Goal: Task Accomplishment & Management: Manage account settings

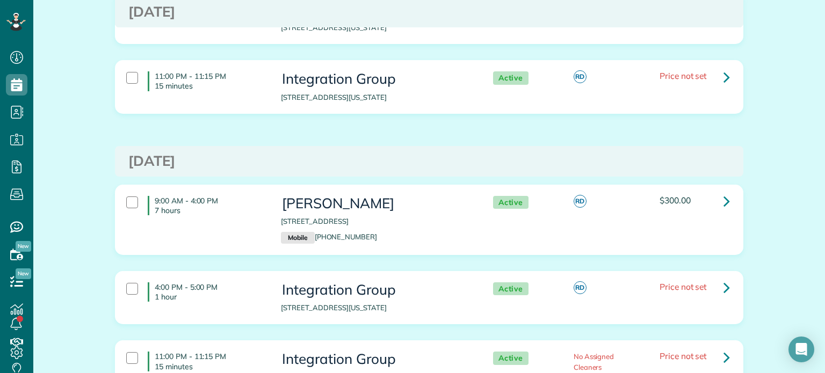
scroll to position [610, 0]
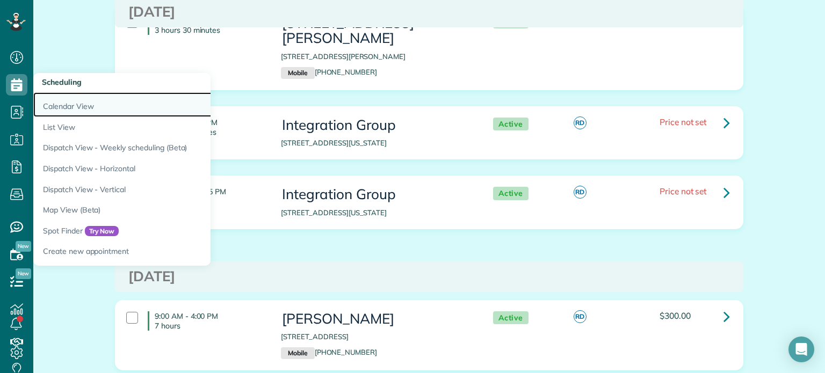
click at [77, 108] on link "Calendar View" at bounding box center [167, 104] width 269 height 25
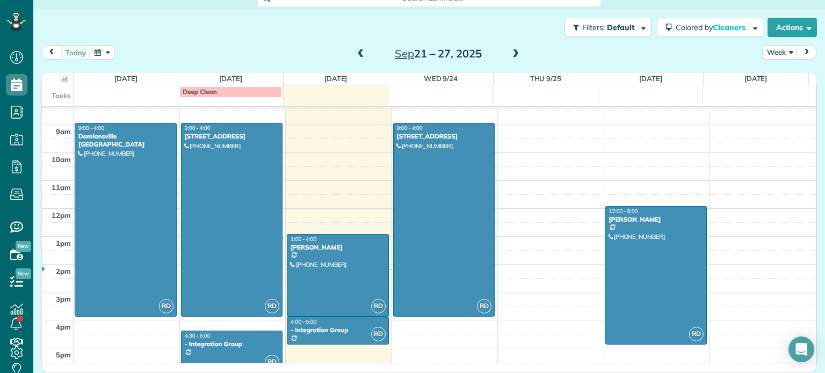
scroll to position [269, 0]
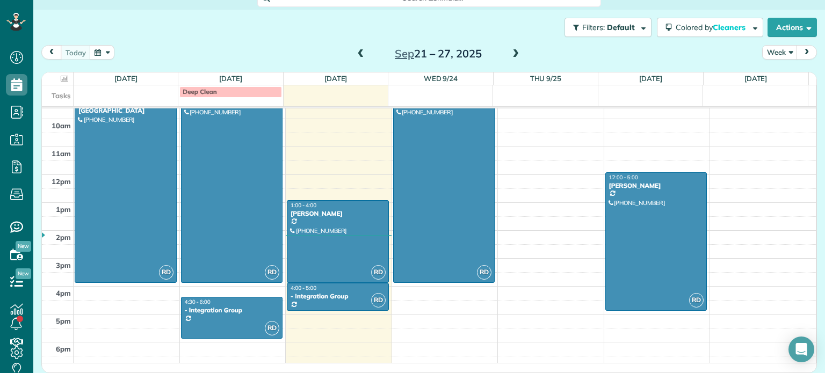
click at [515, 54] on span at bounding box center [516, 54] width 12 height 10
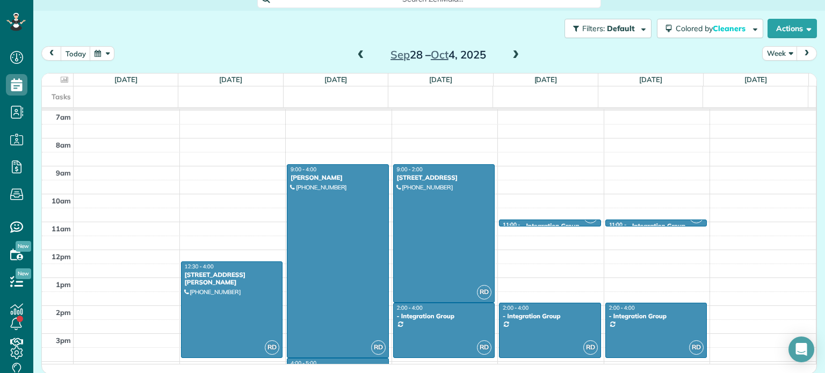
scroll to position [14, 0]
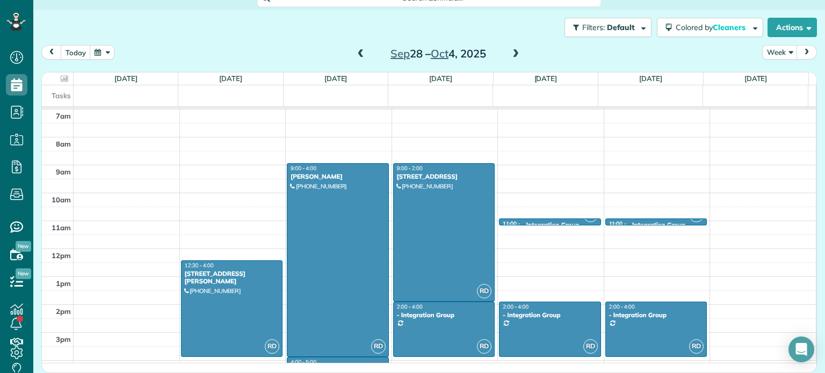
click at [510, 52] on span at bounding box center [516, 54] width 12 height 10
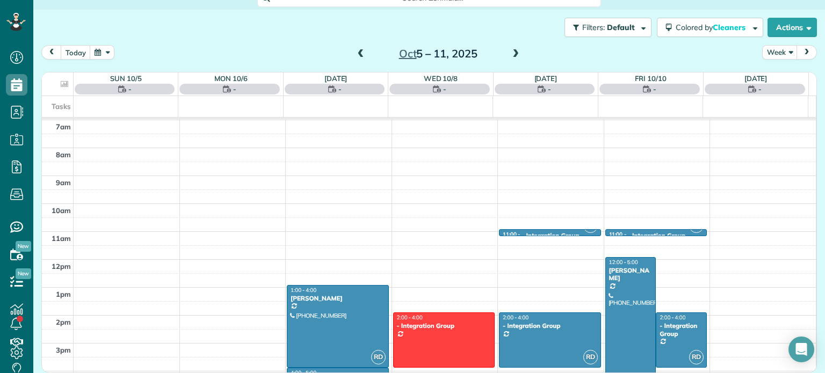
scroll to position [13, 0]
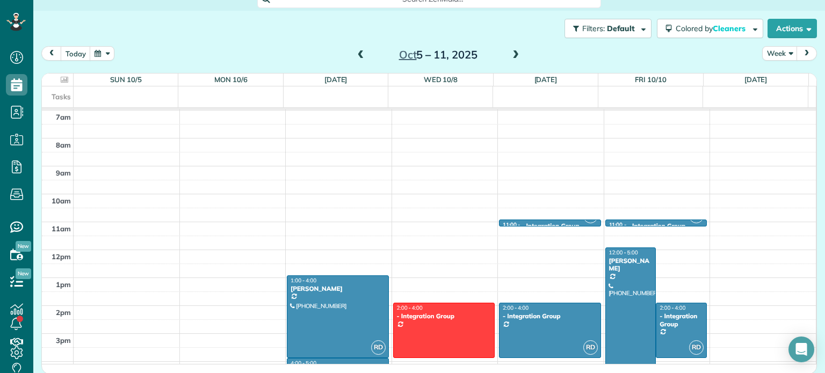
click at [359, 55] on span at bounding box center [361, 55] width 12 height 10
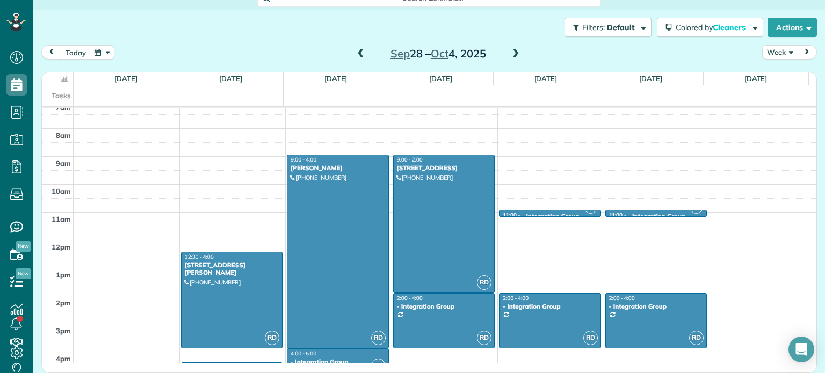
scroll to position [141, 0]
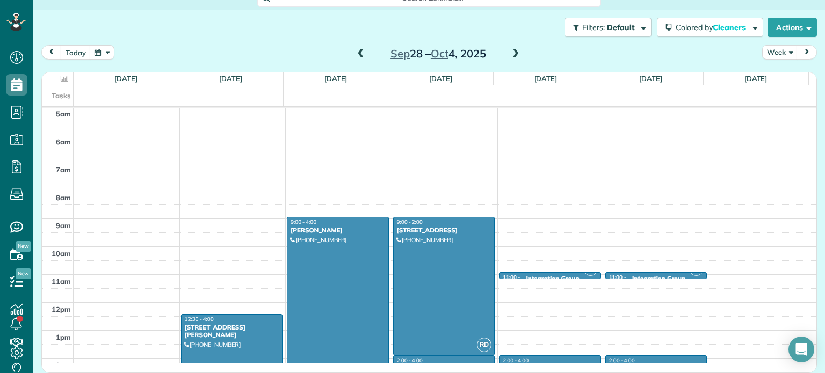
click at [519, 49] on div "Sep 28 – Oct 4, 2025" at bounding box center [438, 53] width 172 height 17
click at [516, 53] on span at bounding box center [516, 54] width 12 height 10
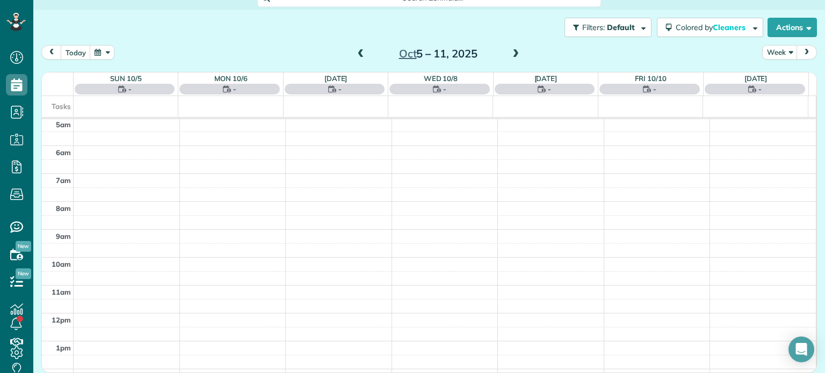
scroll to position [13, 0]
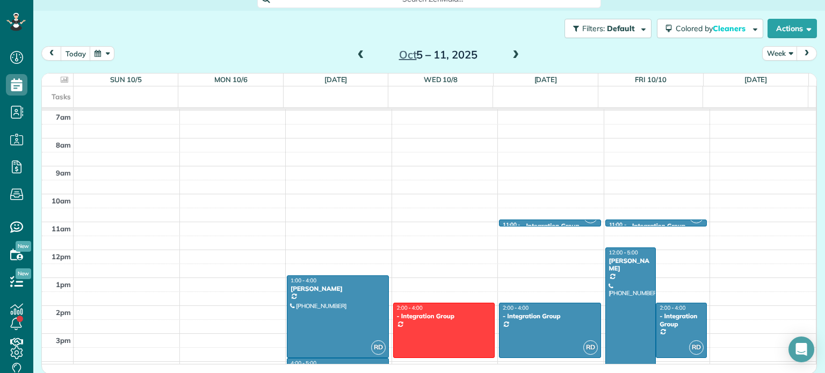
click at [511, 53] on span at bounding box center [516, 55] width 12 height 10
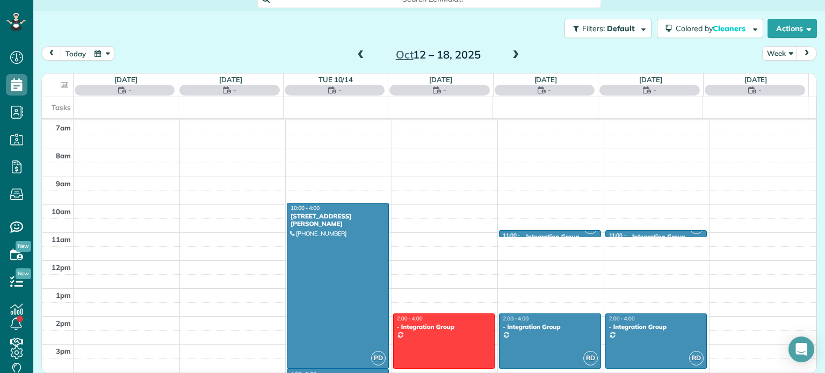
click at [511, 53] on span at bounding box center [516, 55] width 12 height 10
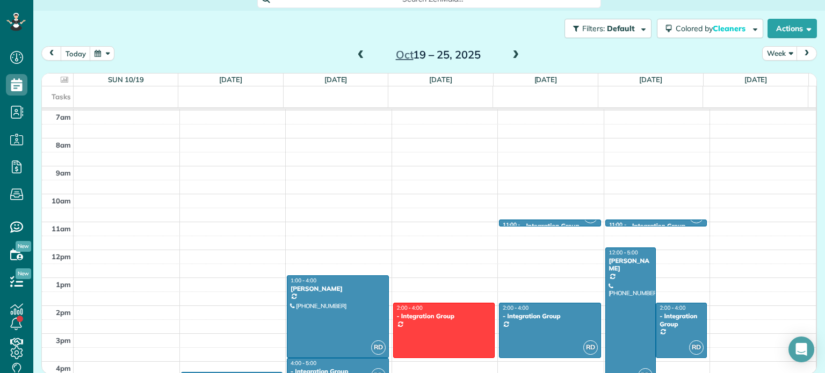
click at [511, 53] on span at bounding box center [516, 55] width 12 height 10
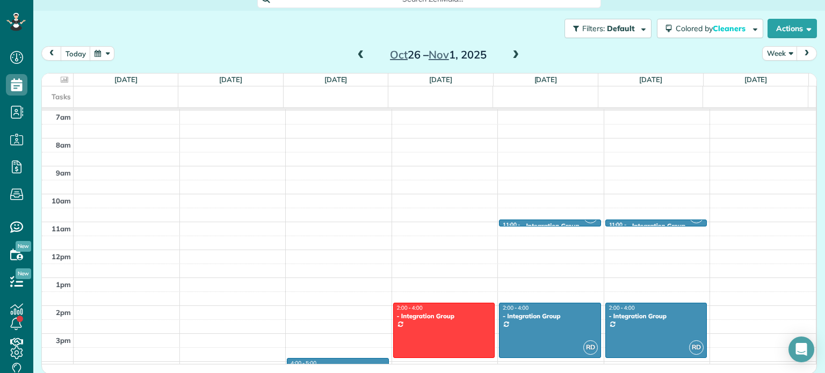
drag, startPoint x: 511, startPoint y: 53, endPoint x: 505, endPoint y: 72, distance: 20.1
click at [511, 53] on span at bounding box center [516, 55] width 12 height 10
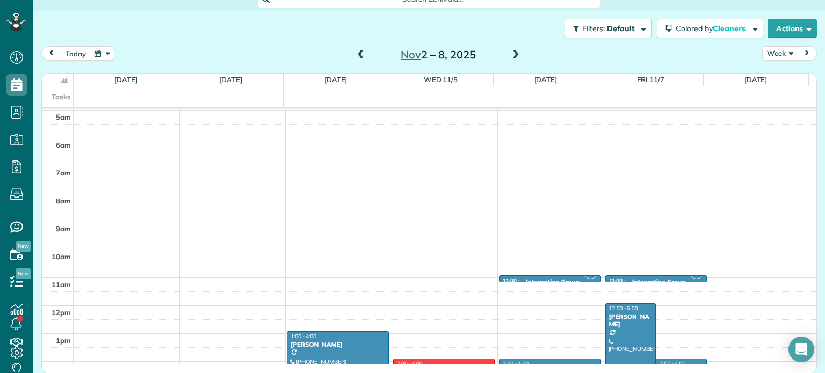
scroll to position [141, 0]
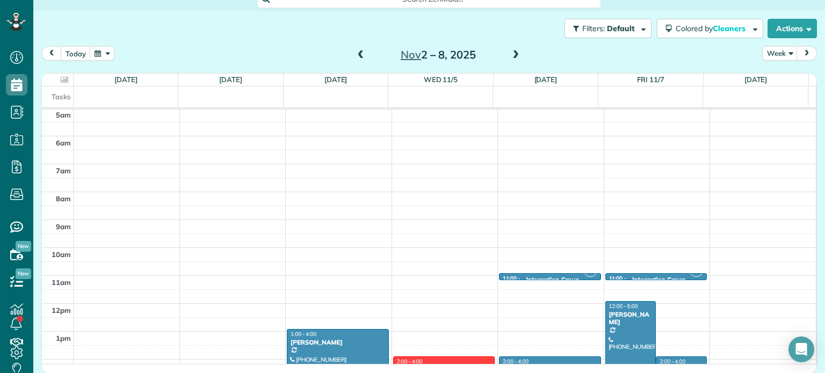
click at [510, 55] on span at bounding box center [516, 55] width 12 height 10
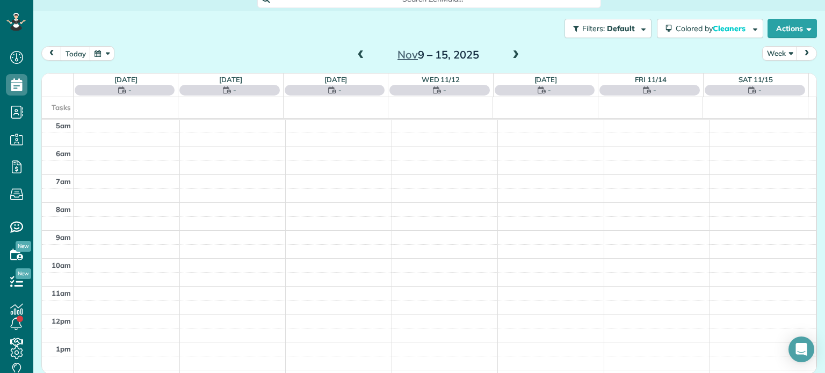
scroll to position [194, 0]
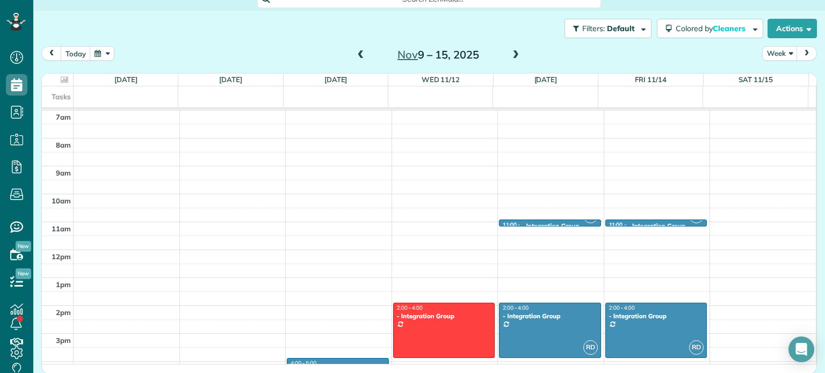
click at [510, 55] on span at bounding box center [516, 55] width 12 height 10
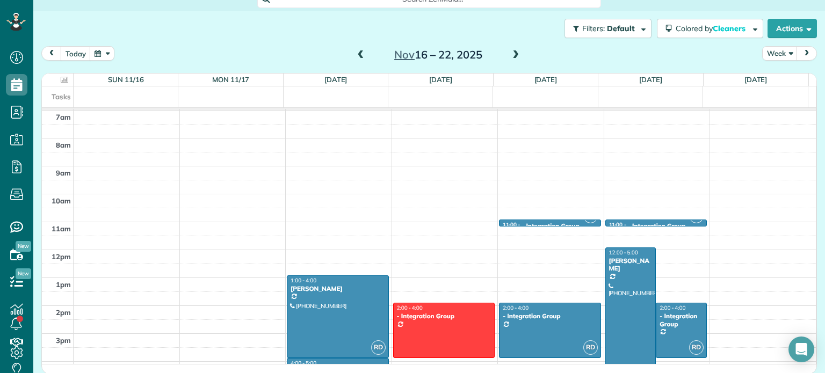
scroll to position [248, 0]
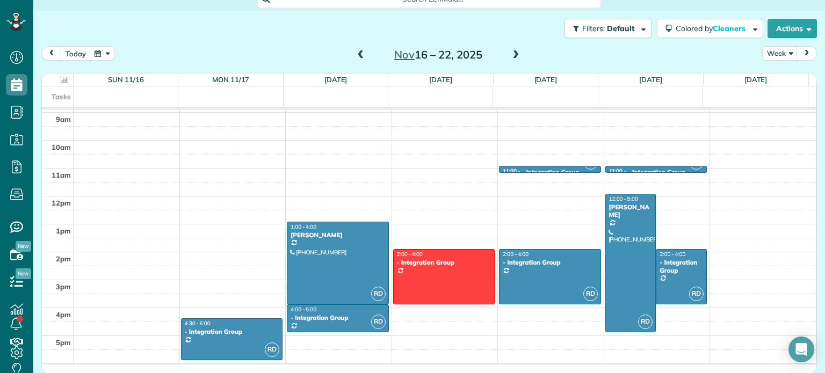
click at [208, 162] on div "12am 1am 2am 3am 4am 5am 6am 7am 8am 9am 10am 11am 12pm 1pm 2pm 3pm 4pm 5pm 6pm…" at bounding box center [429, 196] width 774 height 670
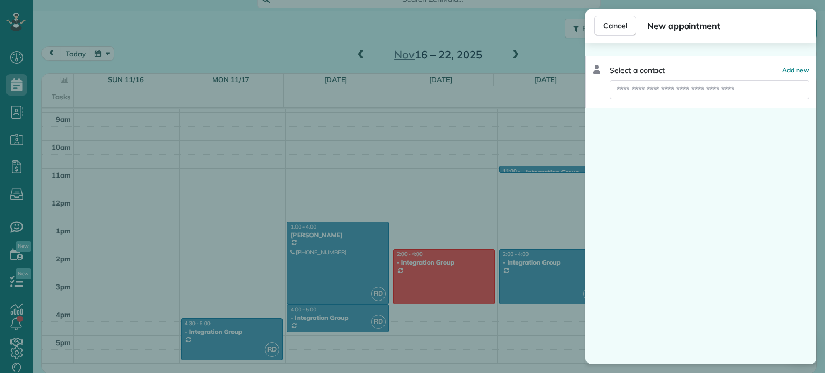
click at [204, 148] on div "Cancel New appointment Select a contact Add new" at bounding box center [412, 186] width 825 height 373
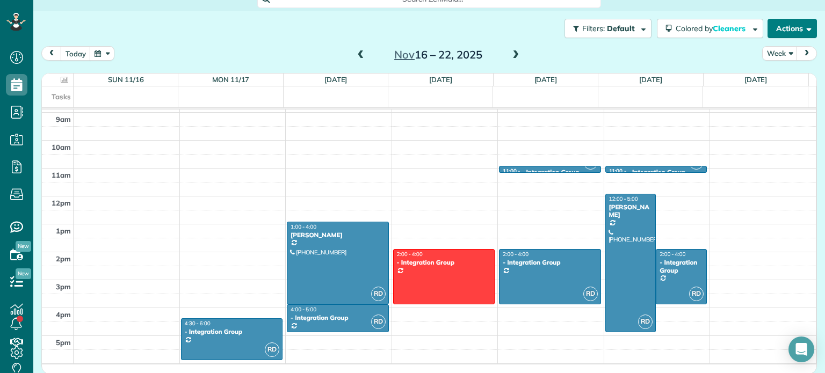
click at [786, 30] on button "Actions" at bounding box center [792, 28] width 49 height 19
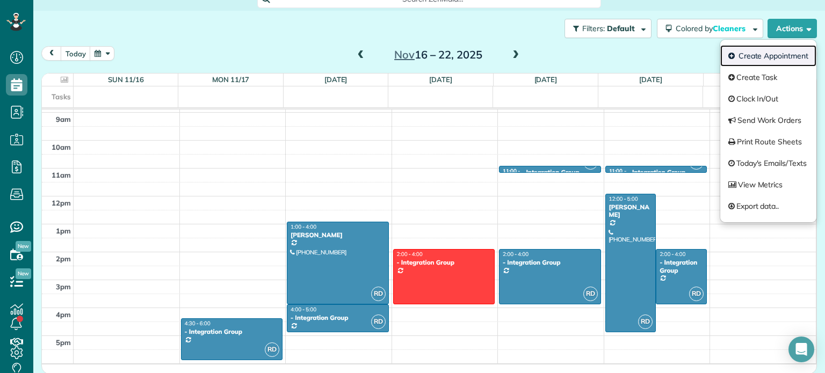
click at [744, 62] on link "Create Appointment" at bounding box center [768, 55] width 96 height 21
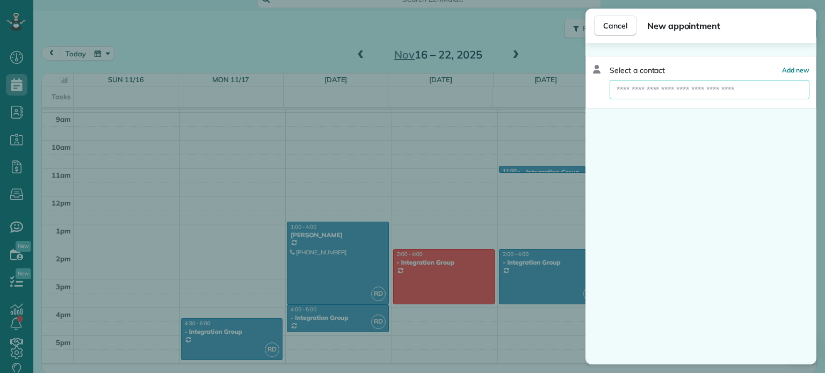
click at [654, 92] on input "text" at bounding box center [710, 89] width 200 height 19
click at [791, 71] on span "Add new" at bounding box center [795, 70] width 27 height 8
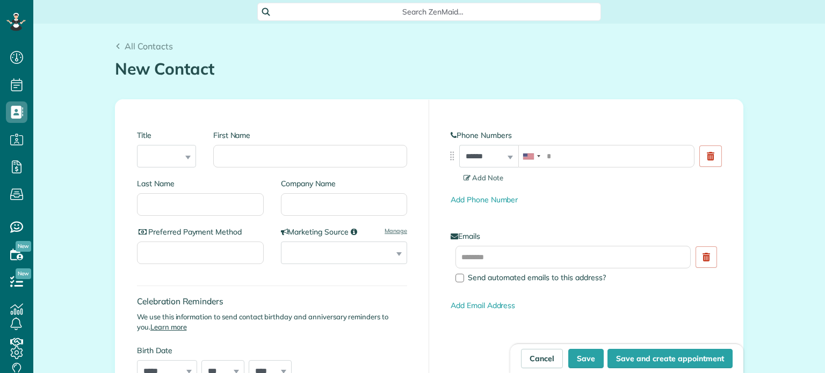
scroll to position [5, 5]
click at [292, 158] on input "First Name" at bounding box center [310, 156] width 194 height 23
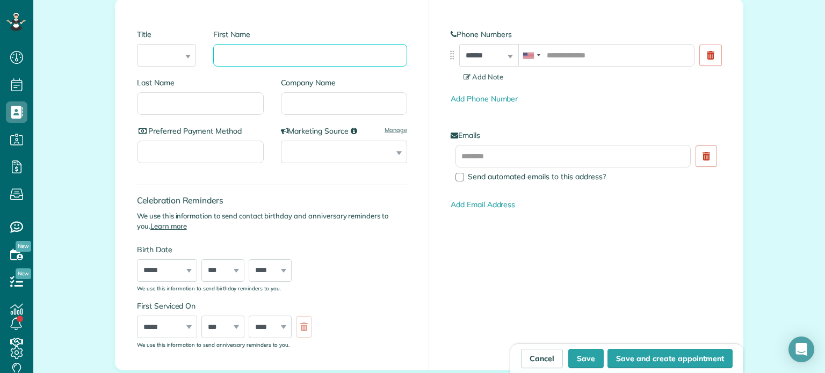
scroll to position [107, 0]
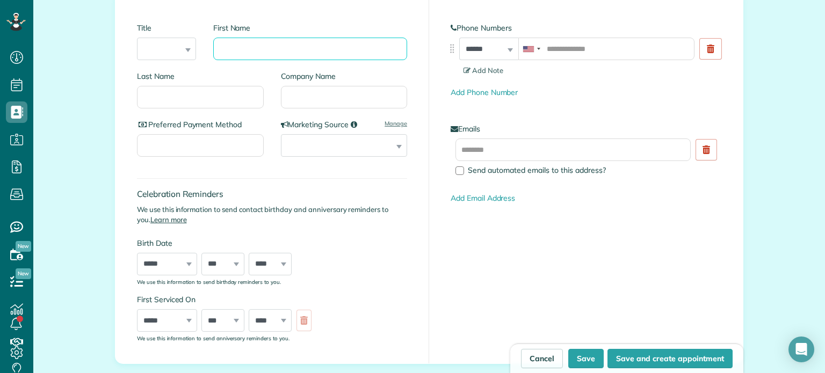
click at [253, 51] on input "First Name" at bounding box center [310, 49] width 194 height 23
type input "****"
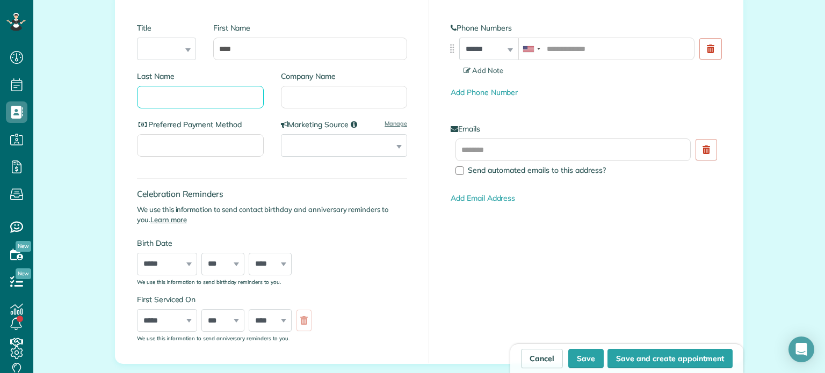
click at [174, 99] on input "Last Name" at bounding box center [200, 97] width 127 height 23
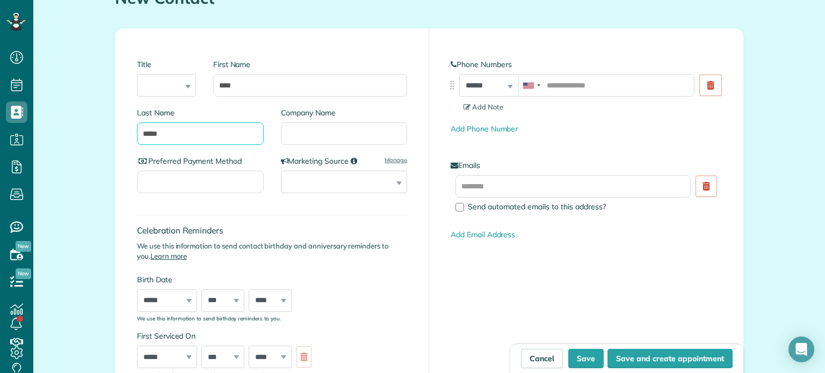
scroll to position [54, 0]
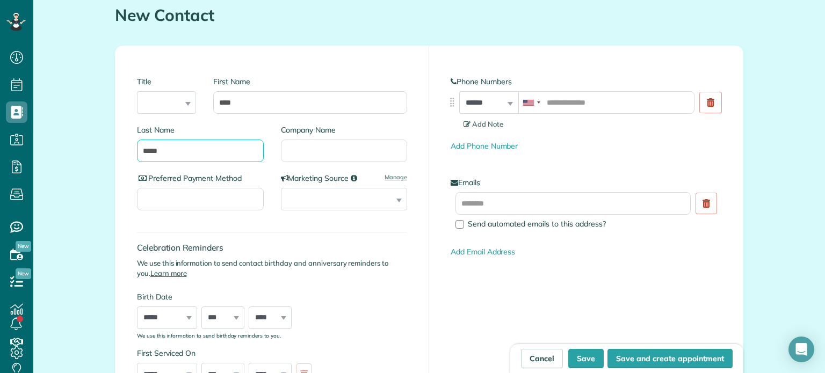
type input "*****"
click at [573, 104] on input "tel" at bounding box center [606, 102] width 176 height 23
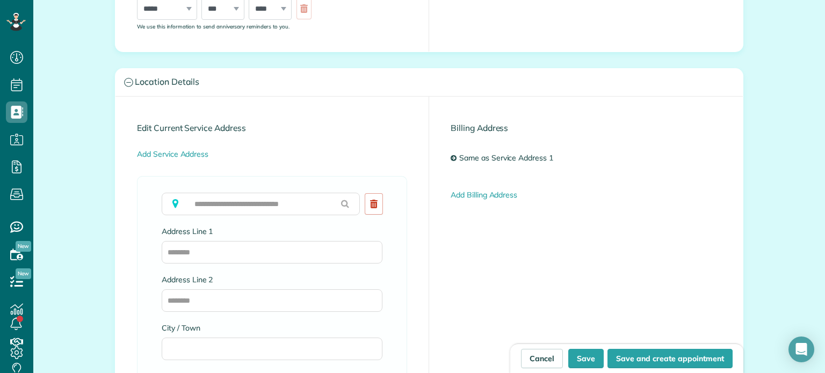
scroll to position [430, 0]
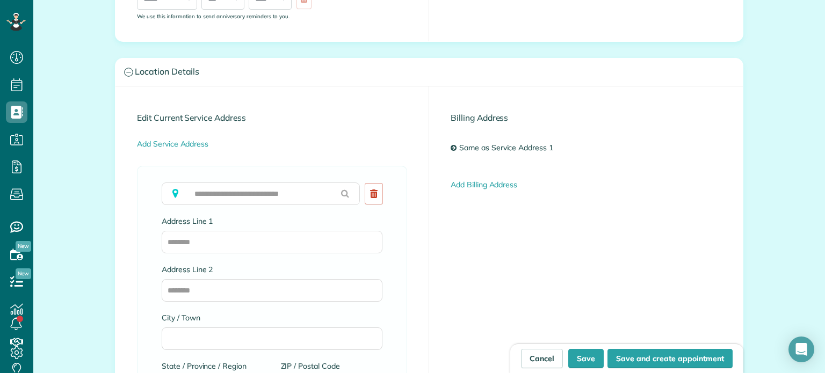
type input "**********"
click at [232, 194] on input "text" at bounding box center [261, 194] width 198 height 23
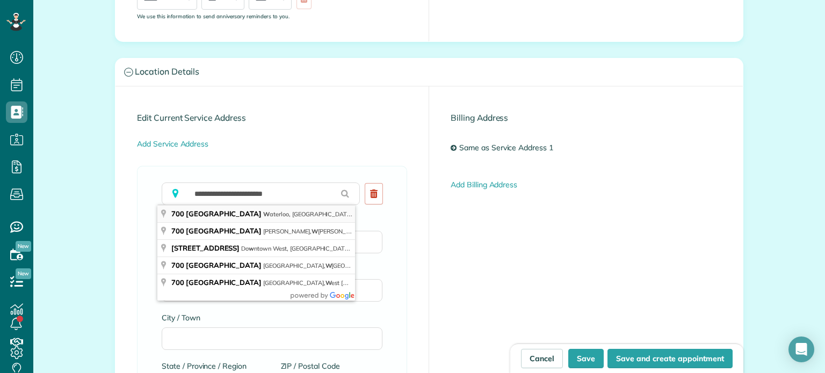
type input "**********"
type input "********"
type input "**"
type input "*****"
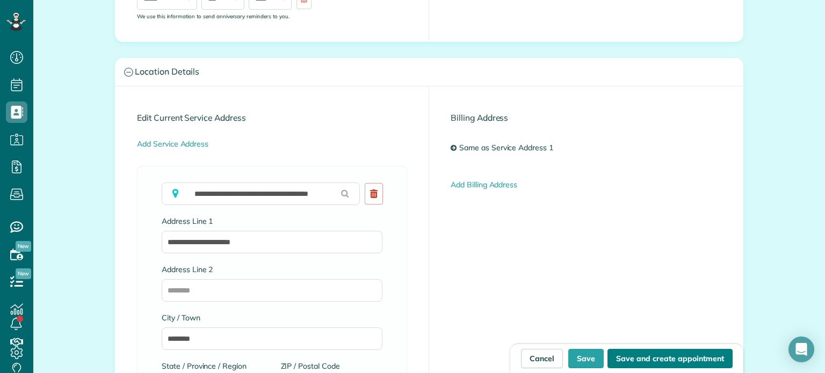
click at [677, 361] on button "Save and create appointment" at bounding box center [669, 358] width 125 height 19
type input "**********"
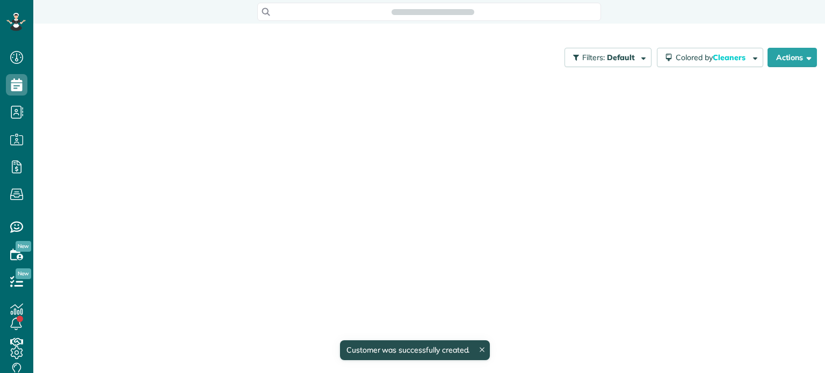
scroll to position [5, 5]
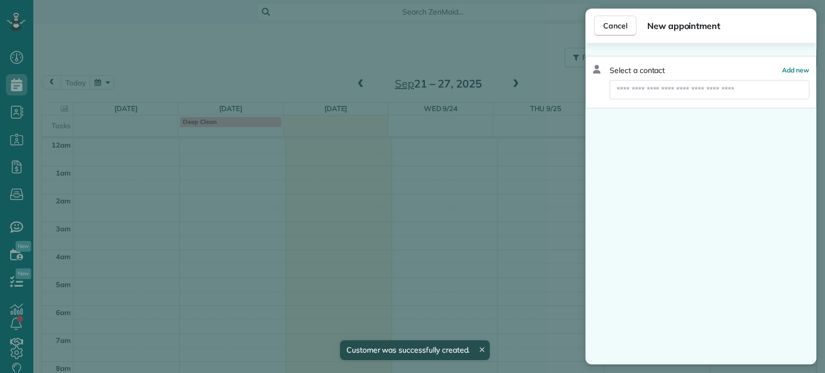
scroll to position [194, 0]
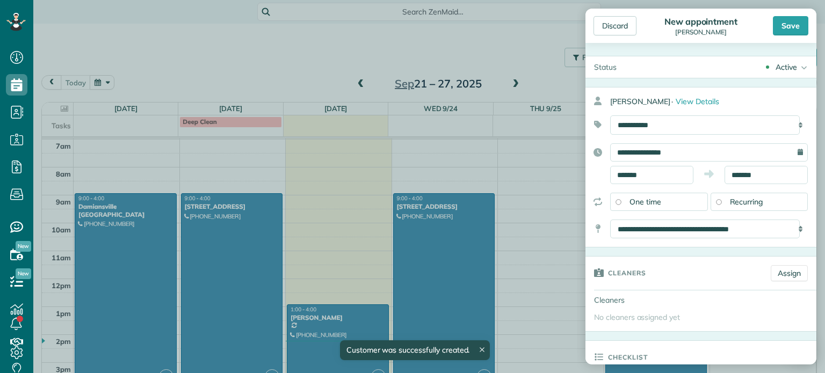
click at [518, 83] on div "Discard New appointment [PERSON_NAME] Save Status Active Active Estimate Stand-…" at bounding box center [412, 186] width 825 height 373
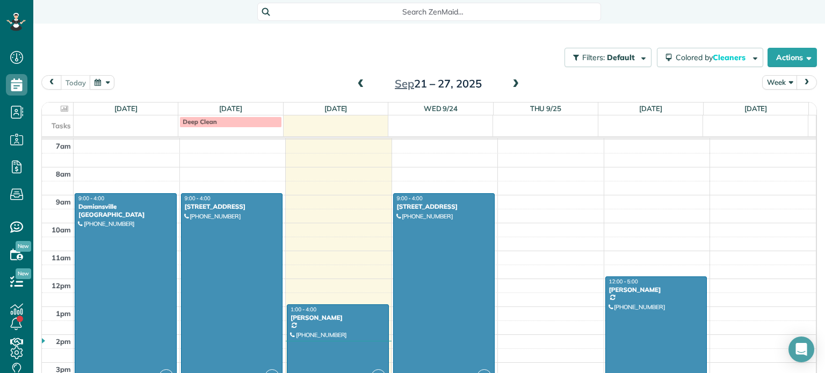
click at [515, 83] on span at bounding box center [516, 84] width 12 height 10
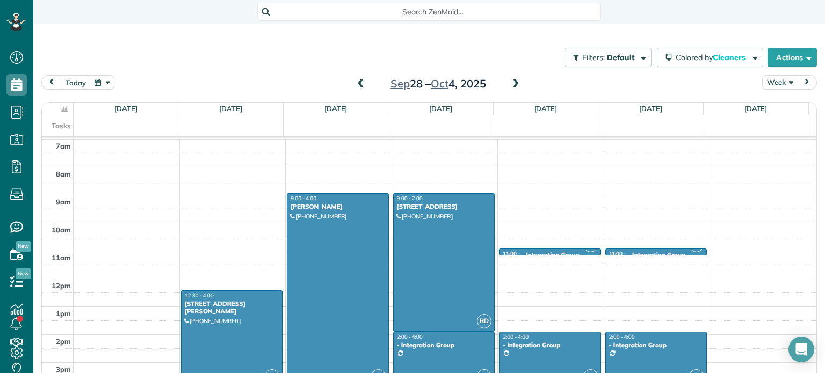
click at [515, 83] on span at bounding box center [516, 84] width 12 height 10
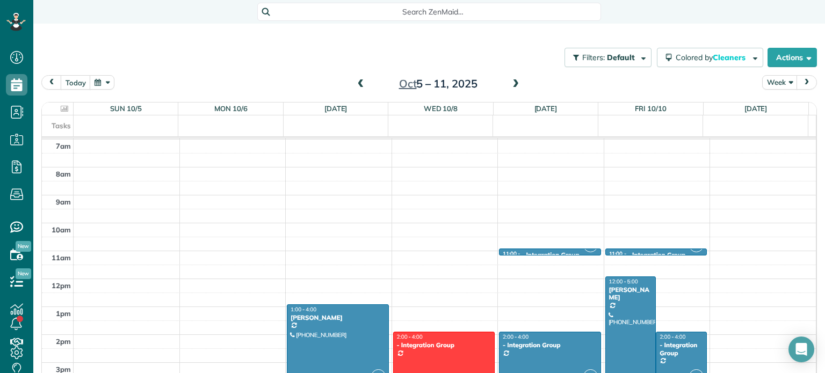
click at [515, 83] on span at bounding box center [516, 84] width 12 height 10
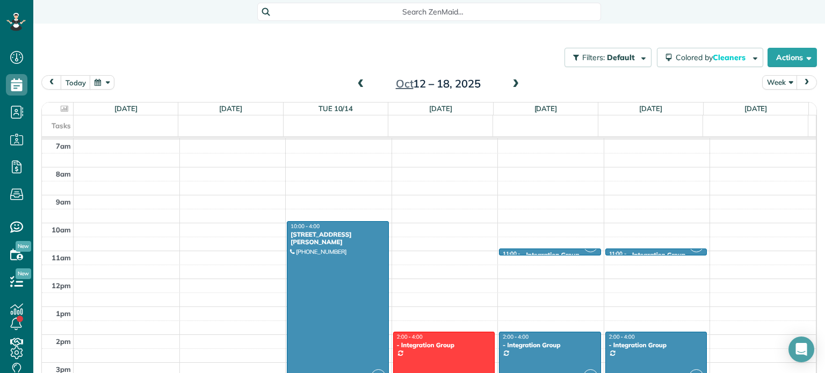
click at [515, 83] on span at bounding box center [516, 84] width 12 height 10
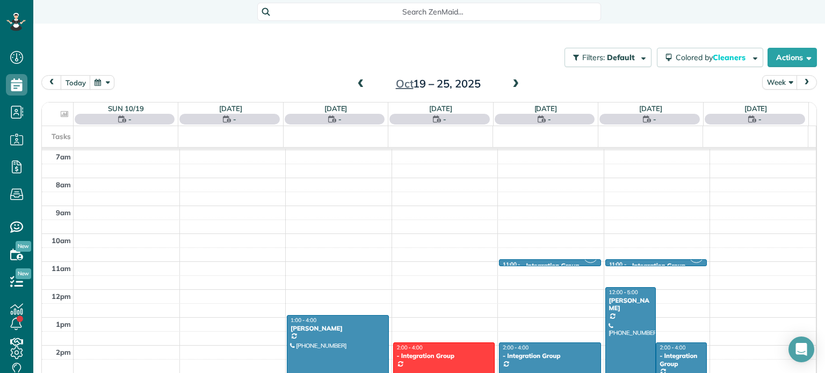
click at [515, 83] on span at bounding box center [516, 84] width 12 height 10
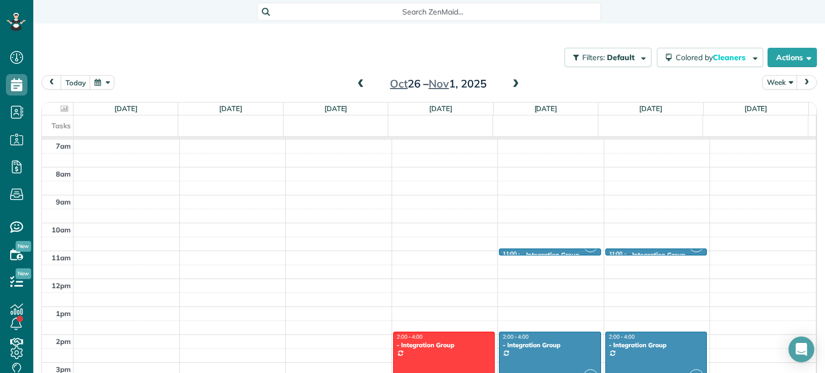
click at [515, 83] on span at bounding box center [516, 84] width 12 height 10
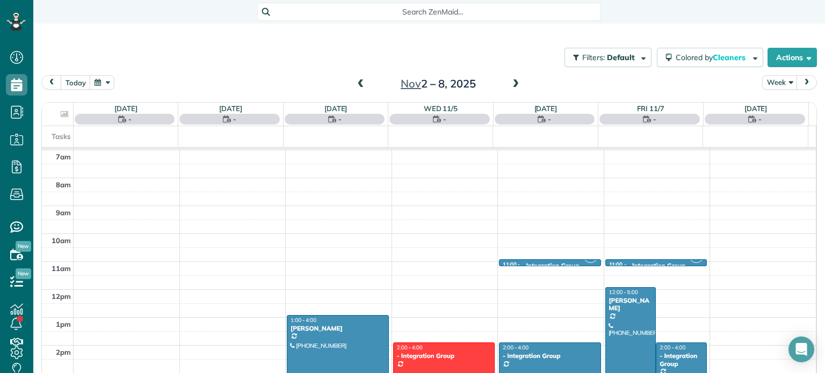
click at [515, 83] on span at bounding box center [516, 84] width 12 height 10
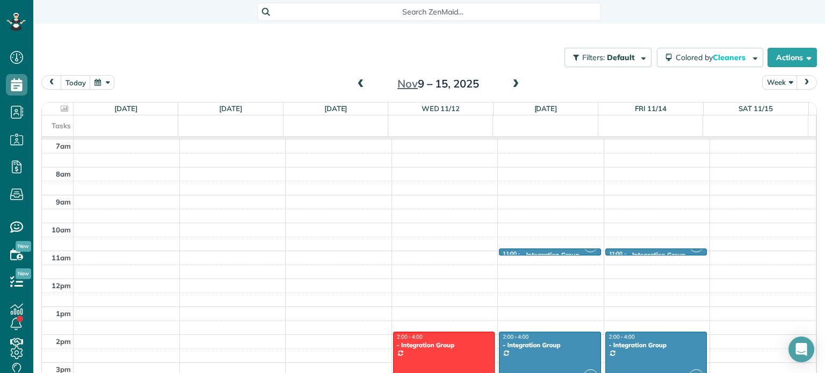
click at [515, 83] on span at bounding box center [516, 84] width 12 height 10
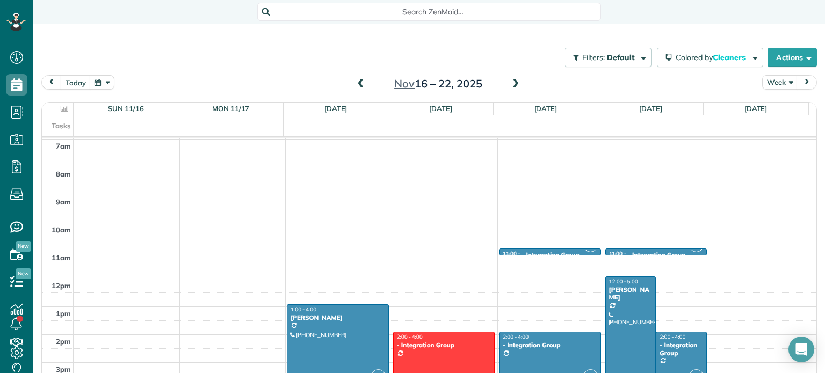
click at [515, 83] on span at bounding box center [516, 84] width 12 height 10
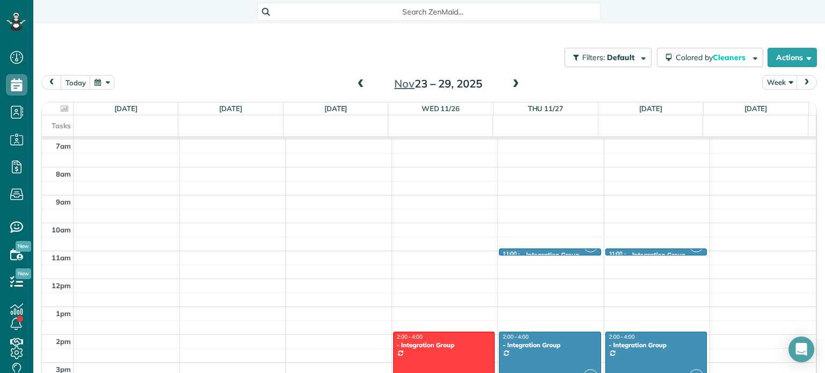
click at [358, 81] on span at bounding box center [361, 84] width 12 height 10
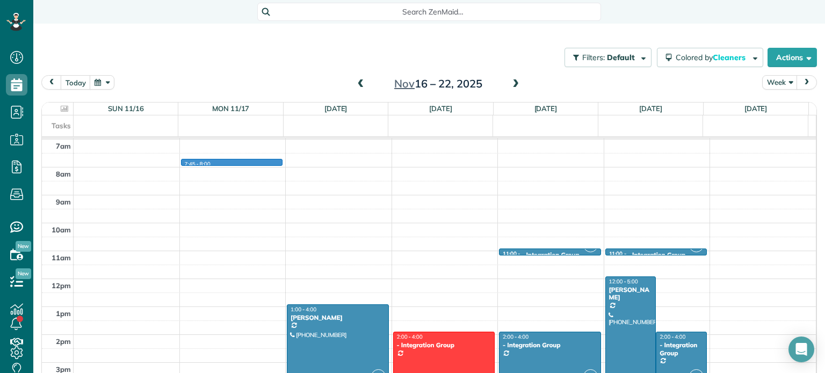
click at [193, 159] on div "12am 1am 2am 3am 4am 5am 6am 7am 8am 9am 10am 11am 12pm 1pm 2pm 3pm 4pm 5pm 6pm…" at bounding box center [429, 279] width 774 height 670
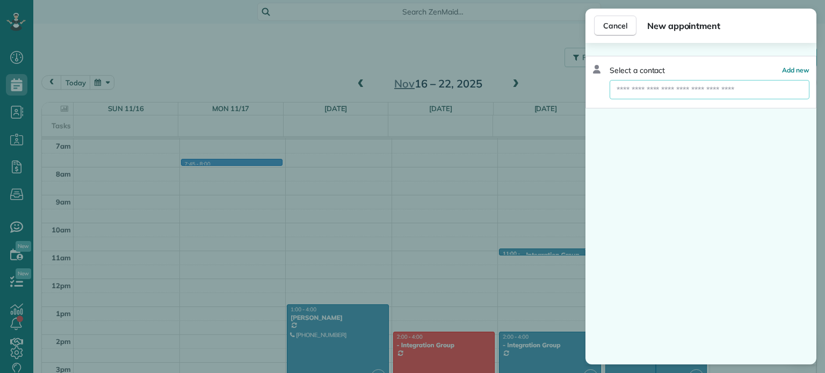
click at [662, 87] on input "text" at bounding box center [710, 89] width 200 height 19
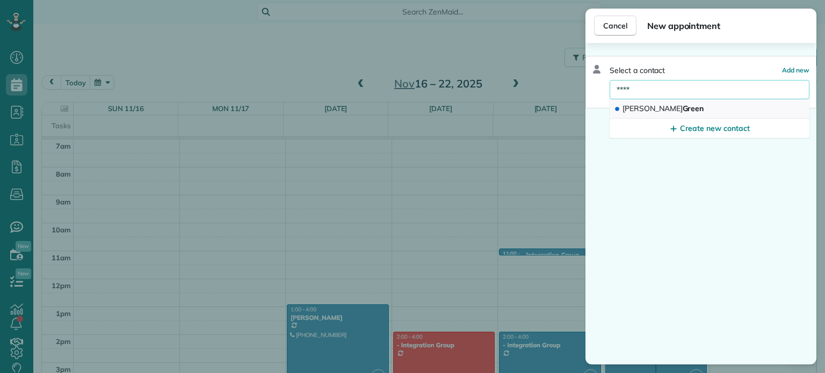
type input "****"
click at [638, 107] on span "John Green" at bounding box center [663, 109] width 81 height 10
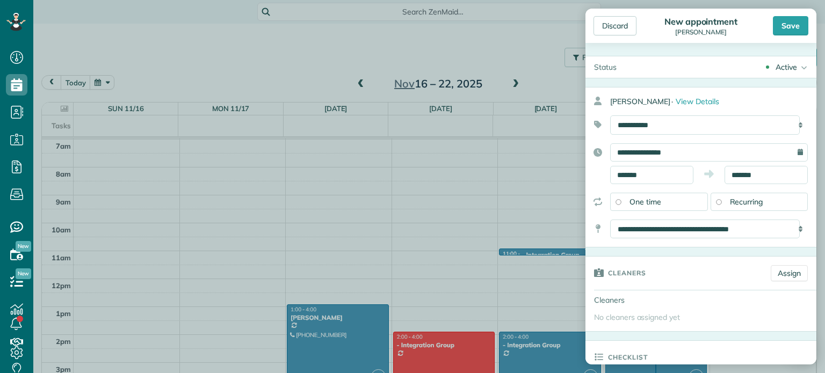
drag, startPoint x: 816, startPoint y: 117, endPoint x: 816, endPoint y: 124, distance: 7.0
click at [816, 124] on aside "Discard New appointment John Green Save Status Active Active Estimate Stand-By" at bounding box center [701, 186] width 248 height 373
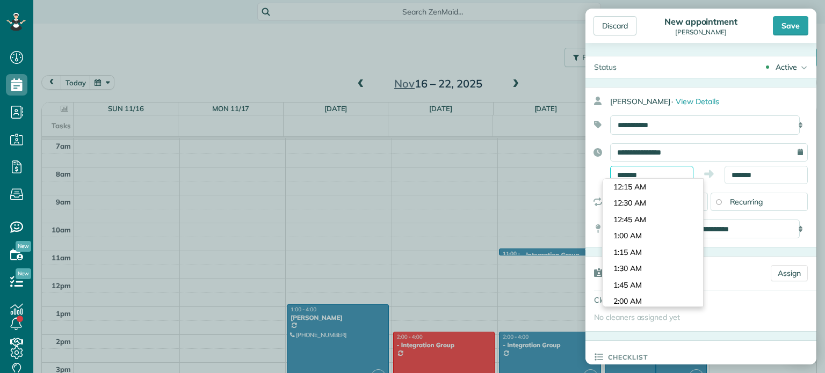
click at [666, 171] on input "*******" at bounding box center [651, 175] width 83 height 18
type input "*"
type input "*******"
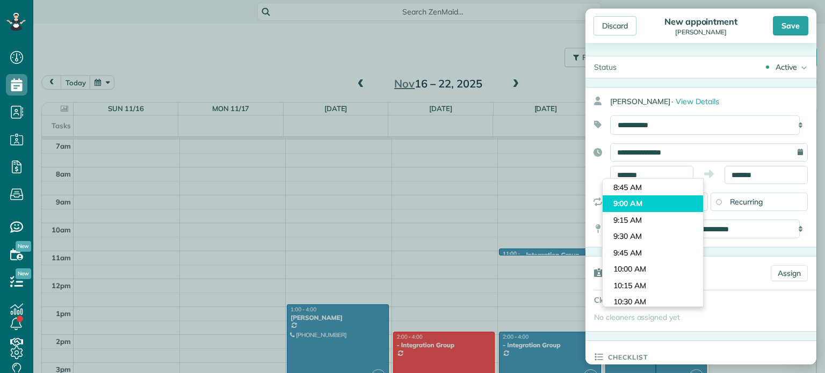
click at [639, 206] on body "Dashboard Scheduling Calendar View List View Dispatch View - Weekly scheduling …" at bounding box center [412, 186] width 825 height 373
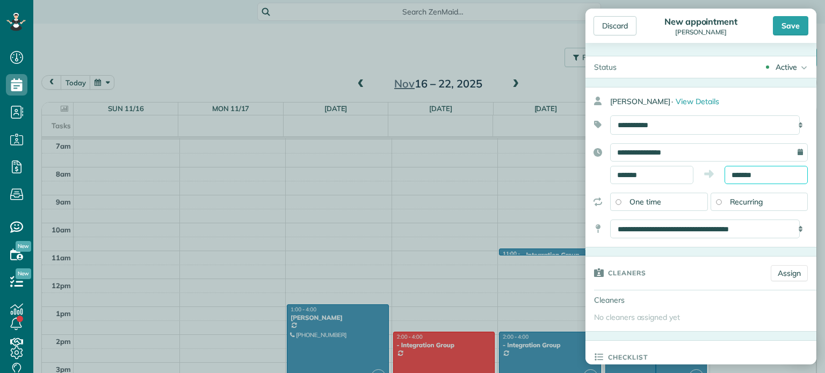
click at [767, 175] on input "*******" at bounding box center [766, 175] width 83 height 18
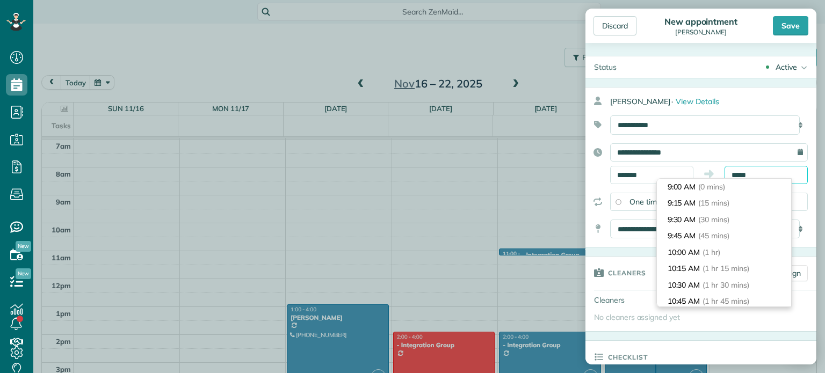
scroll to position [705, 0]
type input "*"
type input "*******"
click at [704, 172] on icon at bounding box center [709, 174] width 10 height 11
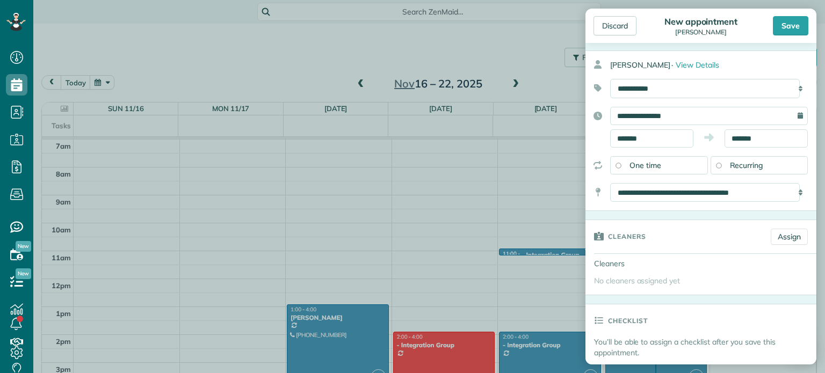
scroll to position [107, 0]
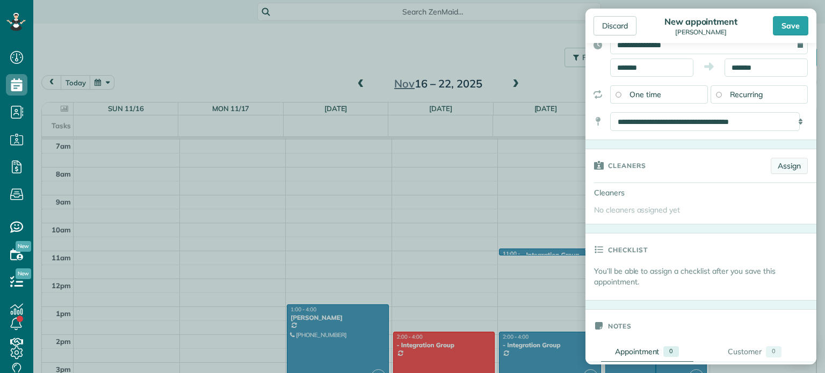
click at [796, 169] on link "Assign" at bounding box center [789, 166] width 37 height 16
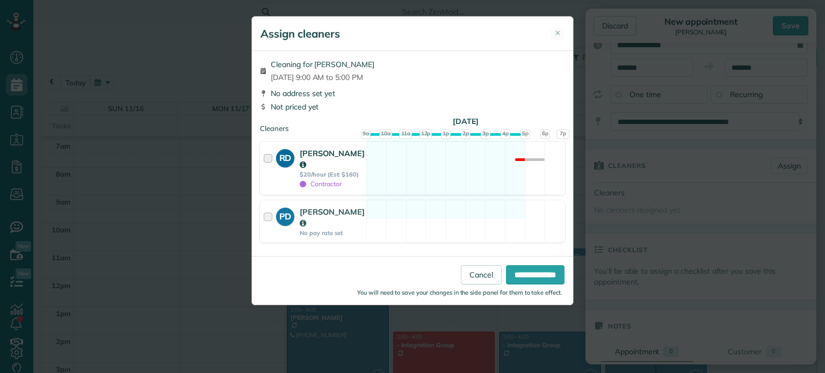
click at [261, 158] on div "RD Reggie Davis $20/hour (Est: $160) Contractor" at bounding box center [314, 168] width 106 height 52
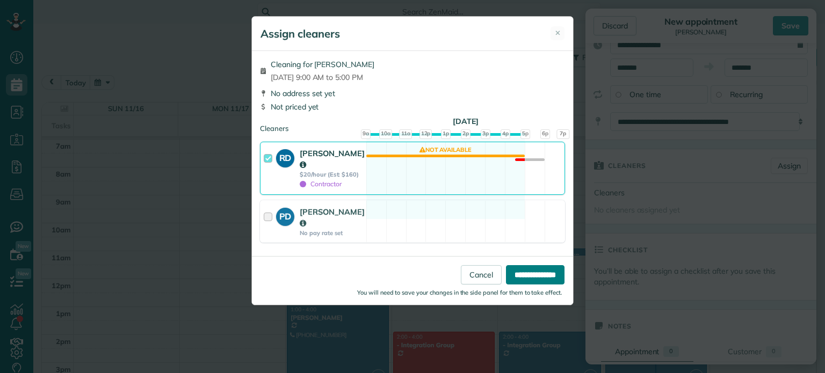
click at [547, 265] on input "**********" at bounding box center [535, 274] width 59 height 19
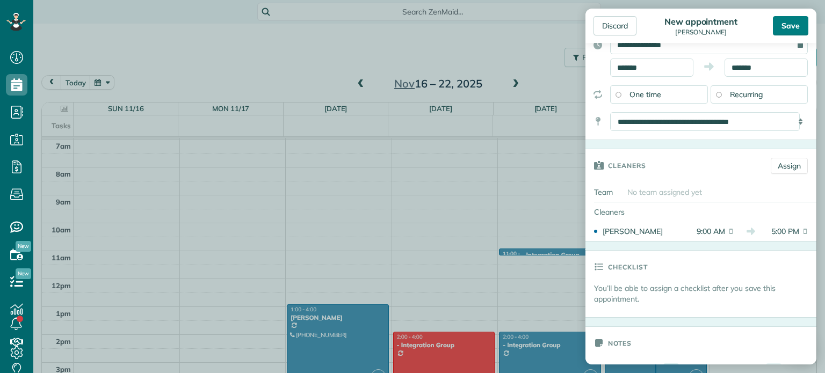
click at [797, 30] on div "Save" at bounding box center [790, 25] width 35 height 19
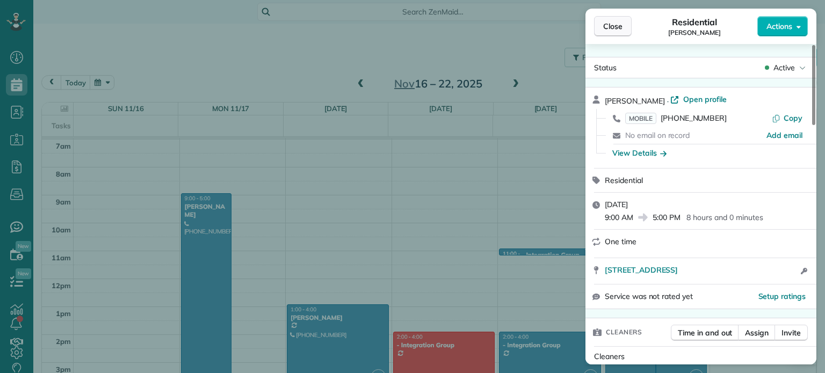
click at [617, 26] on span "Close" at bounding box center [612, 26] width 19 height 11
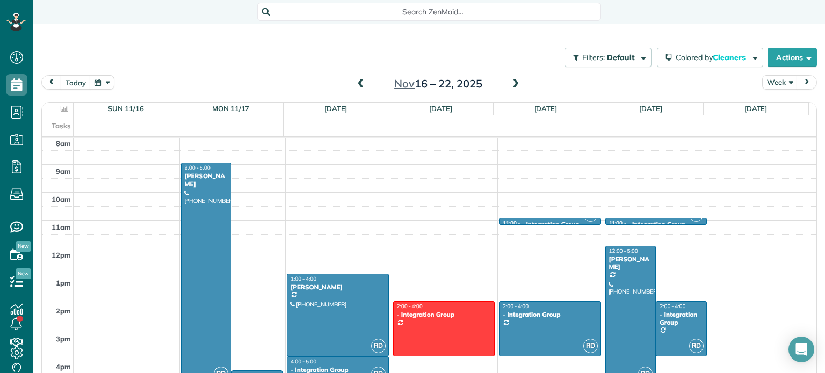
scroll to position [248, 0]
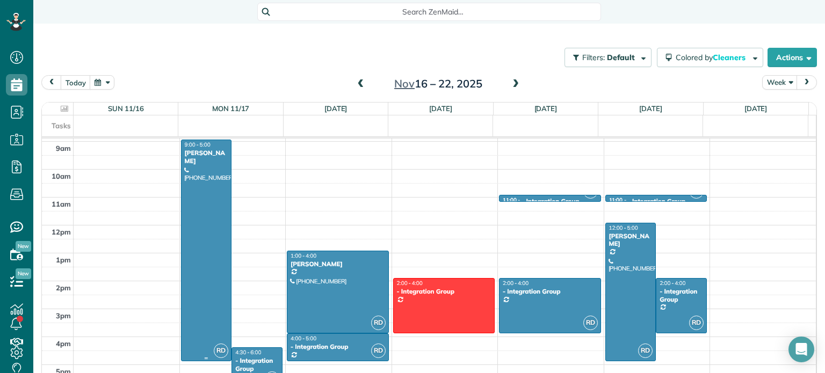
click at [214, 218] on div at bounding box center [207, 250] width 50 height 221
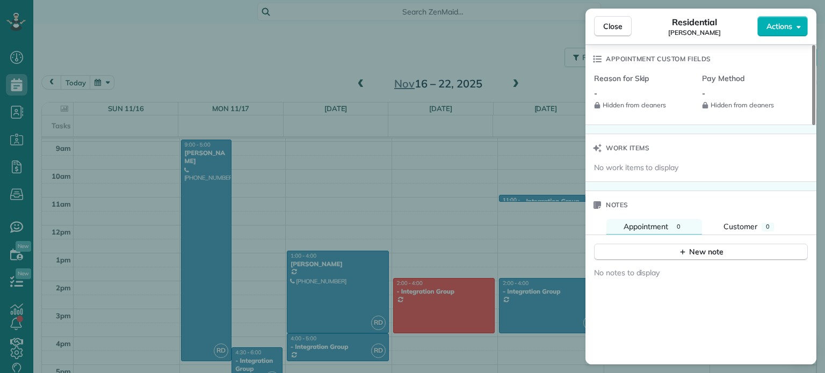
scroll to position [814, 0]
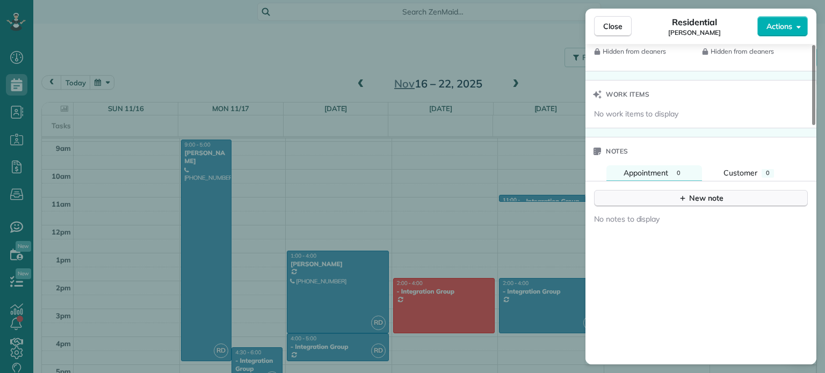
click at [681, 201] on icon "button" at bounding box center [682, 198] width 9 height 9
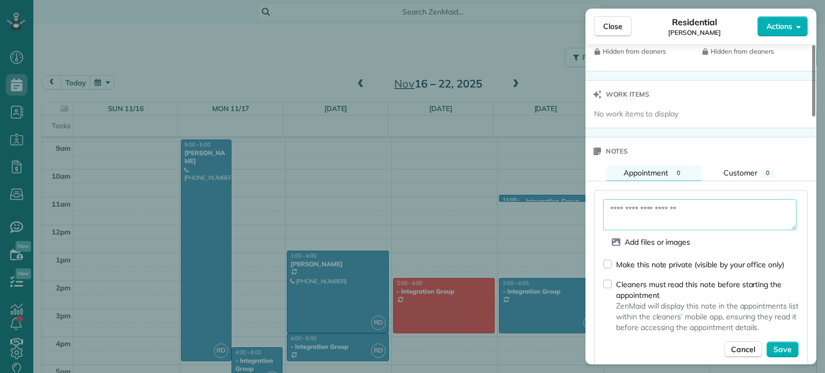
click at [657, 225] on textarea at bounding box center [699, 214] width 193 height 31
click at [688, 219] on textarea at bounding box center [699, 214] width 193 height 31
paste textarea "**********"
click at [612, 212] on textarea "**********" at bounding box center [699, 214] width 193 height 31
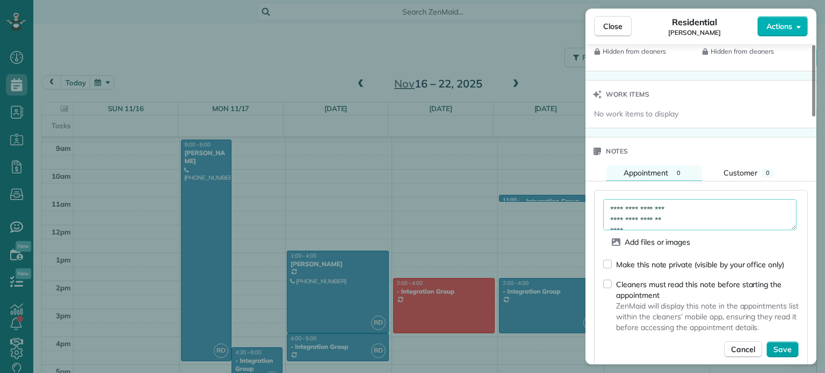
type textarea "**********"
click at [795, 356] on button "Save" at bounding box center [782, 350] width 32 height 16
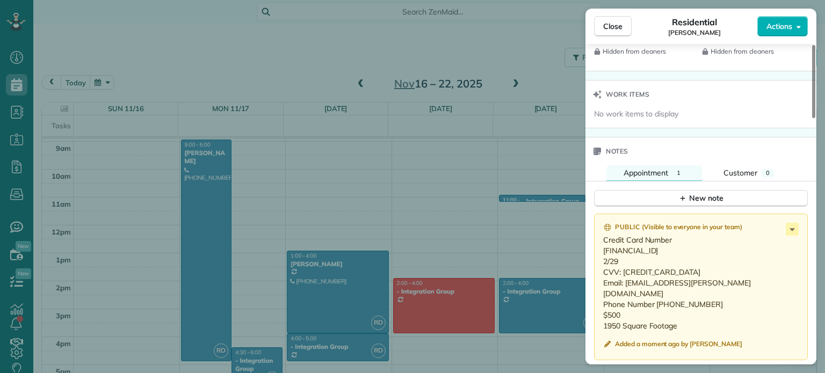
drag, startPoint x: 696, startPoint y: 322, endPoint x: 602, endPoint y: 243, distance: 122.4
click at [602, 243] on div "Public ( Visible to everyone in your team ) Credit Card Number 3700-216646 9815…" at bounding box center [701, 287] width 214 height 147
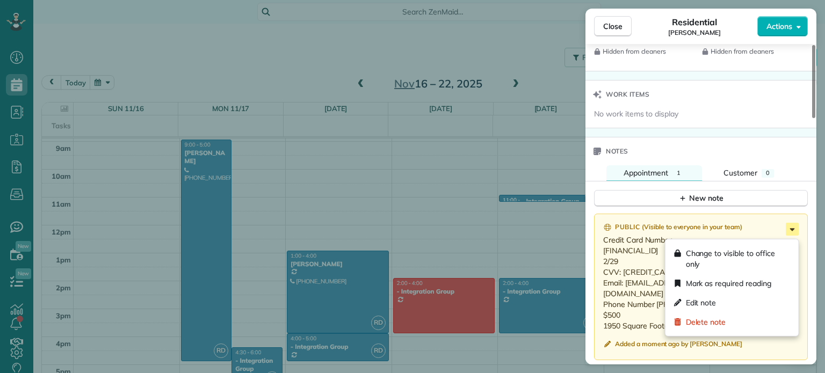
click at [795, 235] on icon at bounding box center [792, 229] width 13 height 13
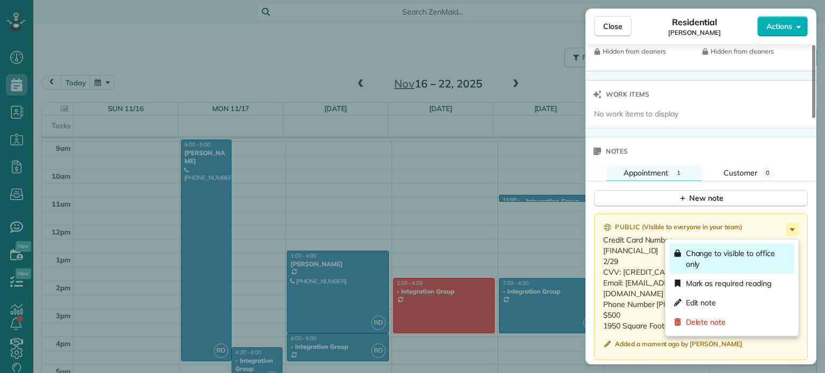
click at [751, 250] on span "Change to visible to office only" at bounding box center [738, 258] width 104 height 21
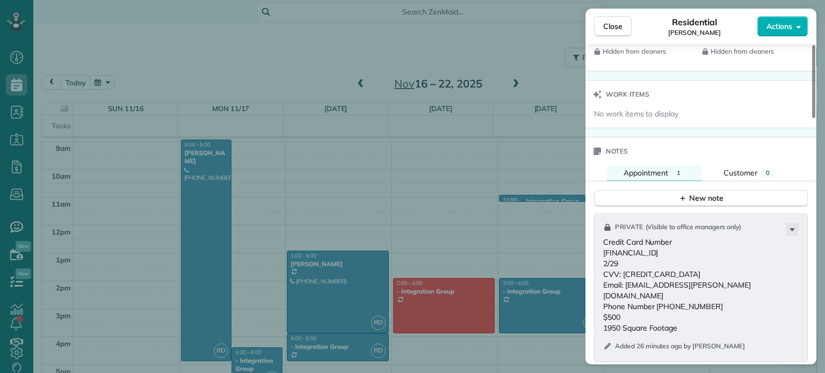
click at [191, 270] on div "Close Residential John Green Actions Status Active John Green · Open profile MO…" at bounding box center [412, 186] width 825 height 373
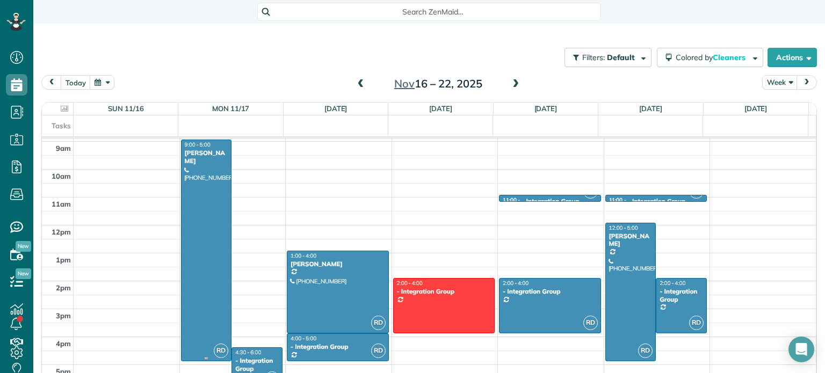
click at [196, 257] on div at bounding box center [207, 250] width 50 height 221
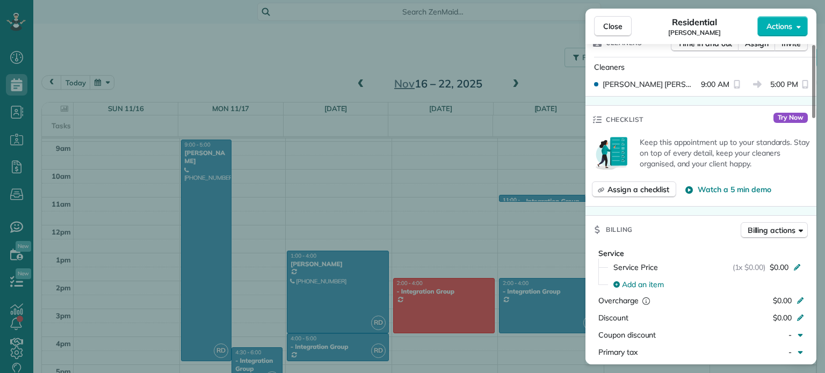
scroll to position [287, 0]
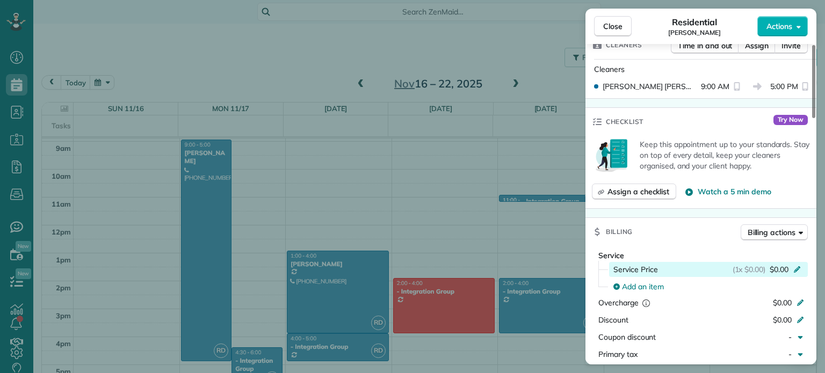
click at [798, 271] on icon at bounding box center [797, 269] width 6 height 6
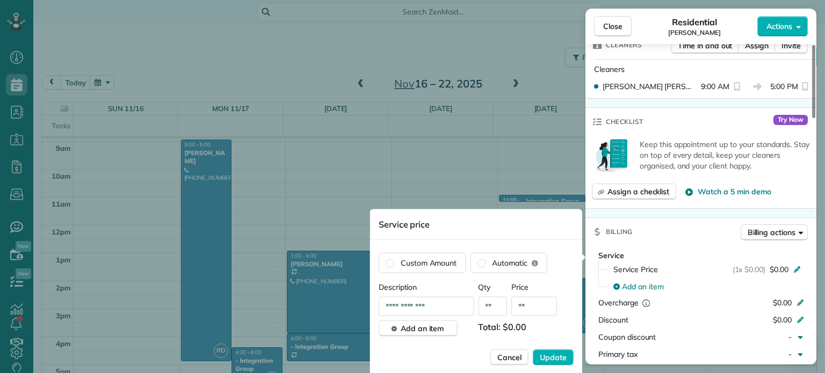
click at [539, 304] on input "**" at bounding box center [534, 306] width 46 height 19
click at [539, 305] on input "**" at bounding box center [534, 306] width 46 height 19
type input "****"
click at [552, 350] on button "Update" at bounding box center [553, 358] width 41 height 16
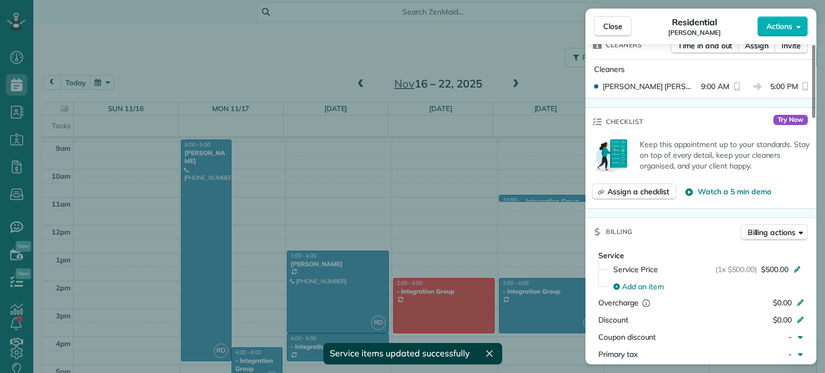
click at [257, 75] on div "Close Residential John Green Actions Status Active John Green · Open profile MO…" at bounding box center [412, 186] width 825 height 373
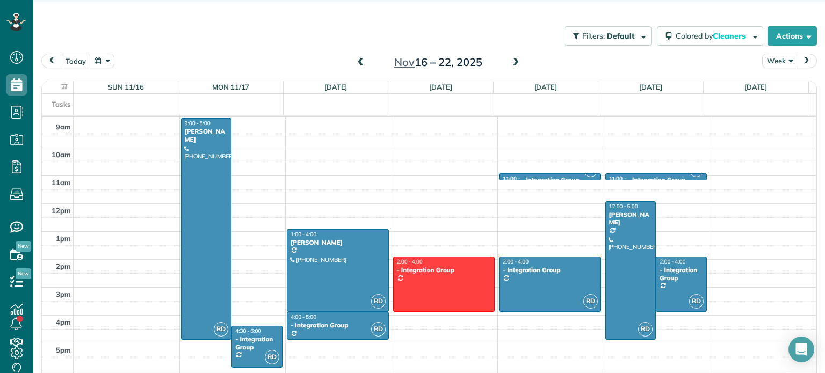
scroll to position [30, 0]
